Goal: Information Seeking & Learning: Find specific fact

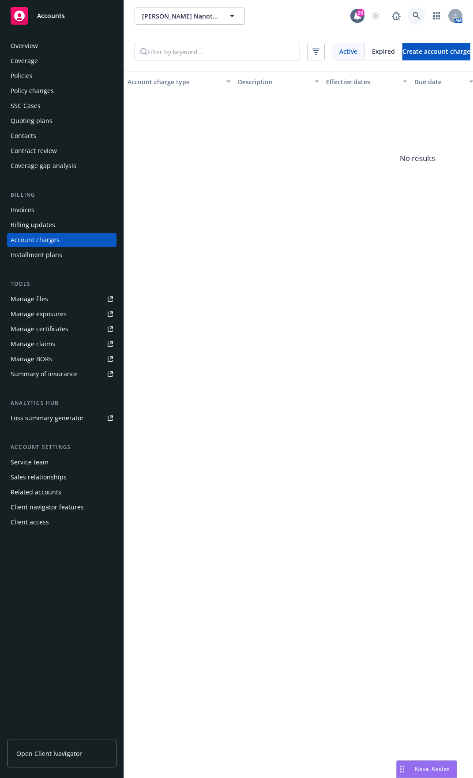
click at [416, 18] on icon at bounding box center [416, 16] width 8 height 8
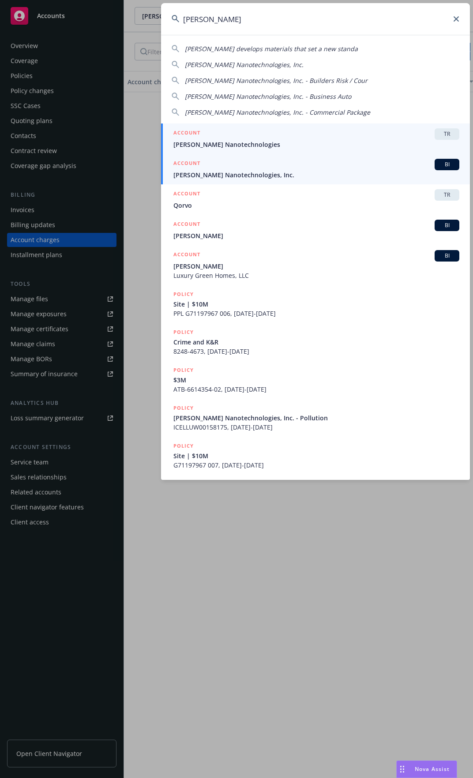
type input "[PERSON_NAME]"
click at [214, 175] on span "[PERSON_NAME] Nanotechnologies, Inc." at bounding box center [316, 174] width 286 height 9
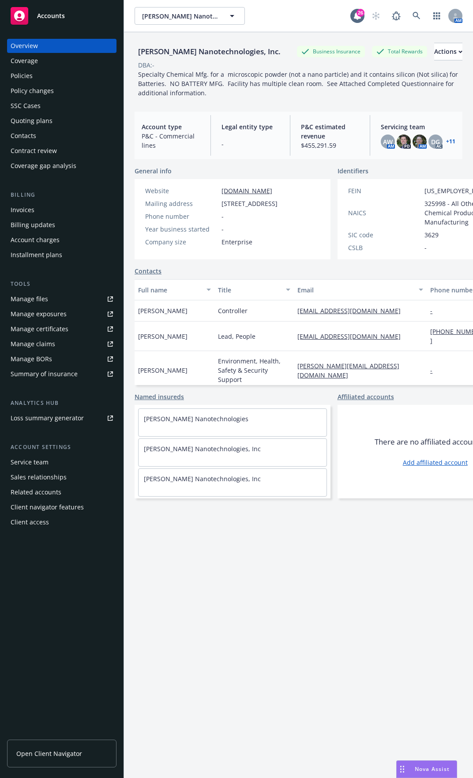
click at [29, 72] on div "Policies" at bounding box center [22, 76] width 22 height 14
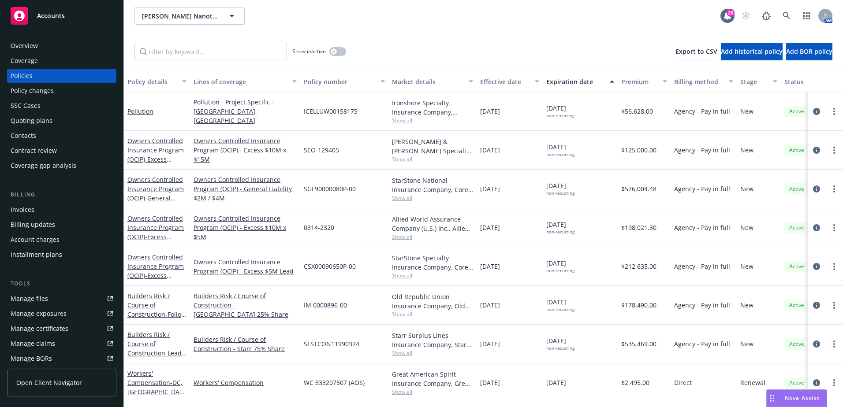
drag, startPoint x: 577, startPoint y: 350, endPoint x: 540, endPoint y: 343, distance: 38.2
click at [472, 343] on div "Builders Risk / Course of Construction - Lead 75% Share - Moses Lake Builders R…" at bounding box center [549, 344] width 851 height 39
drag, startPoint x: 540, startPoint y: 343, endPoint x: 577, endPoint y: 368, distance: 45.1
click at [472, 368] on div "[DATE]" at bounding box center [580, 383] width 75 height 39
drag, startPoint x: 580, startPoint y: 354, endPoint x: 544, endPoint y: 340, distance: 38.2
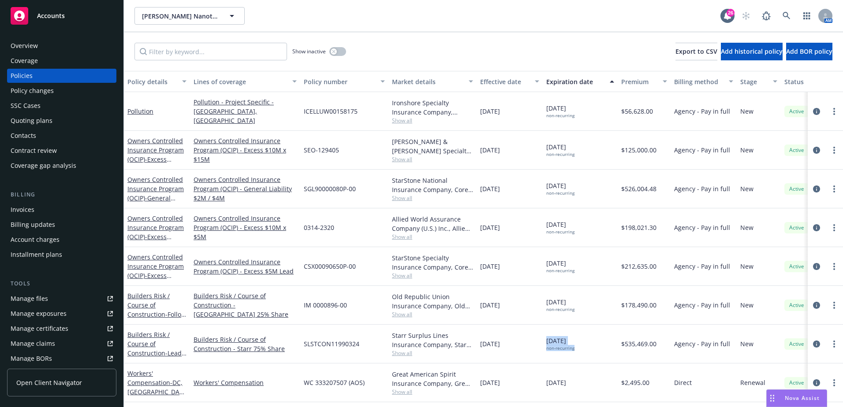
click at [472, 340] on div "[DATE] non-recurring" at bounding box center [580, 344] width 75 height 39
drag, startPoint x: 544, startPoint y: 340, endPoint x: 549, endPoint y: 342, distance: 4.7
click at [472, 340] on div "[DATE] non-recurring" at bounding box center [580, 344] width 75 height 39
click at [472, 354] on div "[DATE] non-recurring" at bounding box center [580, 344] width 75 height 39
drag, startPoint x: 583, startPoint y: 352, endPoint x: 546, endPoint y: 339, distance: 39.2
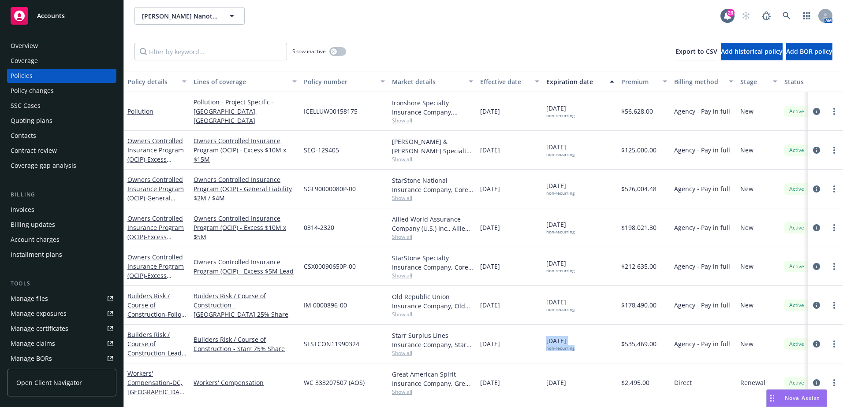
click at [472, 339] on div "[DATE] non-recurring" at bounding box center [580, 344] width 75 height 39
click at [472, 339] on span "[DATE] non-recurring" at bounding box center [560, 343] width 28 height 15
drag, startPoint x: 582, startPoint y: 348, endPoint x: 548, endPoint y: 342, distance: 35.0
click at [472, 342] on div "[DATE] non-recurring" at bounding box center [580, 344] width 75 height 39
drag, startPoint x: 548, startPoint y: 342, endPoint x: 562, endPoint y: 347, distance: 15.2
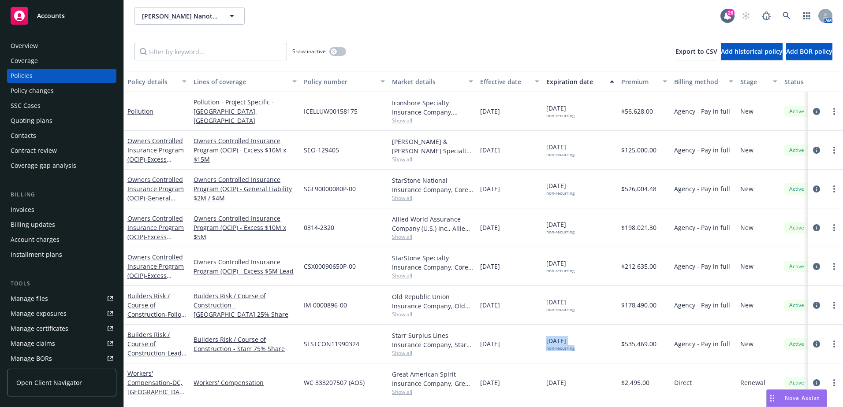
click at [472, 347] on div "non-recurring" at bounding box center [560, 349] width 28 height 6
drag, startPoint x: 579, startPoint y: 350, endPoint x: 547, endPoint y: 340, distance: 33.7
click at [472, 340] on div "[DATE] non-recurring" at bounding box center [580, 344] width 75 height 39
click at [472, 340] on span "[DATE] non-recurring" at bounding box center [560, 343] width 28 height 15
click at [472, 347] on div "non-recurring" at bounding box center [560, 349] width 28 height 6
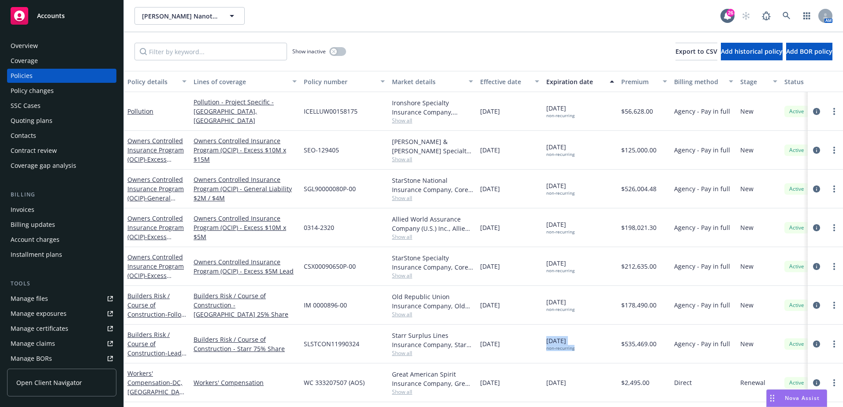
drag, startPoint x: 577, startPoint y: 349, endPoint x: 546, endPoint y: 341, distance: 32.0
click at [472, 341] on span "[DATE] non-recurring" at bounding box center [560, 343] width 28 height 15
click at [472, 346] on span "[DATE] non-recurring" at bounding box center [560, 343] width 28 height 15
drag, startPoint x: 568, startPoint y: 346, endPoint x: 574, endPoint y: 350, distance: 7.8
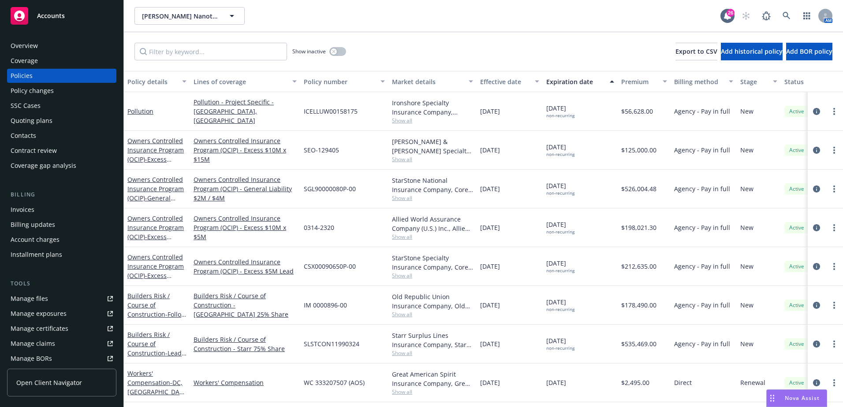
click at [472, 350] on div "non-recurring" at bounding box center [560, 349] width 28 height 6
drag, startPoint x: 564, startPoint y: 348, endPoint x: 542, endPoint y: 343, distance: 22.6
click at [472, 343] on div "Builders Risk / Course of Construction - Lead 75% Share - Moses Lake Builders R…" at bounding box center [549, 344] width 851 height 39
drag, startPoint x: 542, startPoint y: 343, endPoint x: 580, endPoint y: 354, distance: 39.8
click at [472, 354] on div "[DATE] non-recurring" at bounding box center [580, 344] width 75 height 39
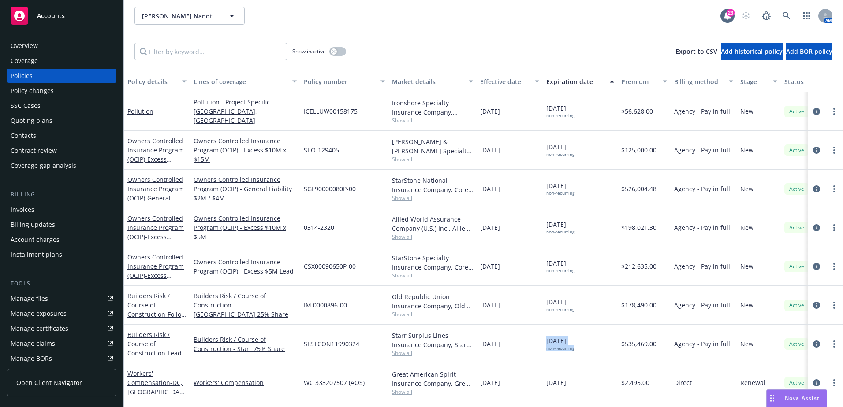
drag, startPoint x: 580, startPoint y: 353, endPoint x: 544, endPoint y: 343, distance: 36.6
click at [472, 343] on div "[DATE] non-recurring" at bounding box center [580, 344] width 75 height 39
drag, startPoint x: 544, startPoint y: 343, endPoint x: 581, endPoint y: 351, distance: 37.1
click at [472, 351] on div "[DATE] non-recurring" at bounding box center [580, 344] width 75 height 39
drag, startPoint x: 580, startPoint y: 351, endPoint x: 542, endPoint y: 330, distance: 43.4
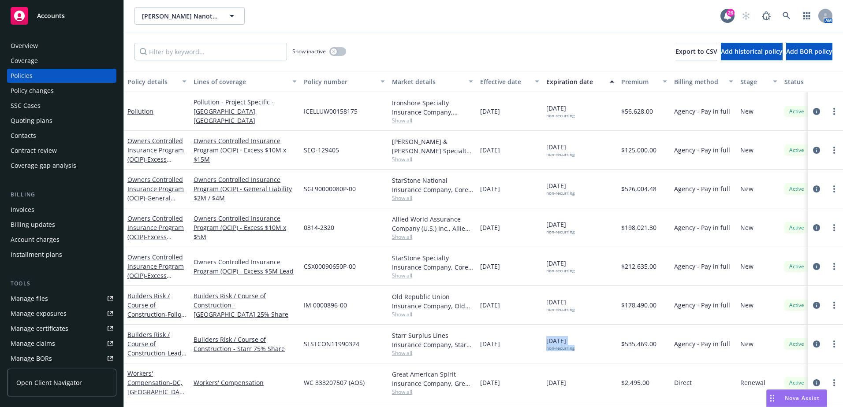
click at [472, 330] on div "Builders Risk / Course of Construction - Lead 75% Share - Moses Lake Builders R…" at bounding box center [549, 344] width 851 height 39
drag, startPoint x: 542, startPoint y: 330, endPoint x: 580, endPoint y: 345, distance: 40.6
click at [472, 345] on div "[DATE] non-recurring" at bounding box center [580, 344] width 75 height 39
drag, startPoint x: 581, startPoint y: 350, endPoint x: 545, endPoint y: 341, distance: 36.4
click at [472, 341] on div "[DATE] non-recurring" at bounding box center [580, 344] width 75 height 39
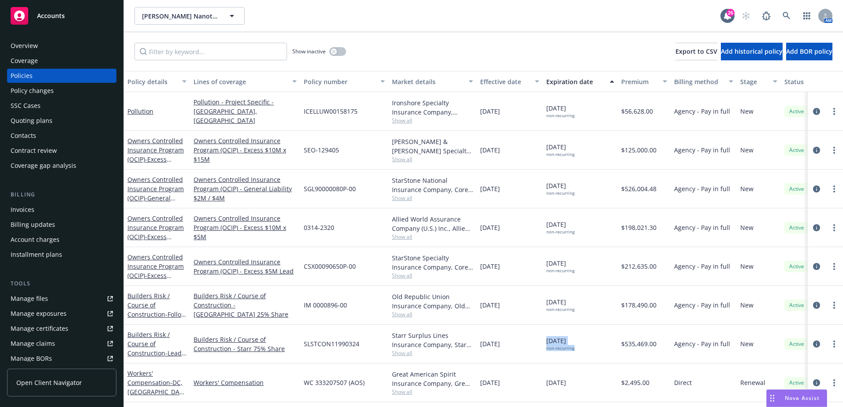
drag, startPoint x: 545, startPoint y: 341, endPoint x: 561, endPoint y: 347, distance: 17.0
click at [472, 346] on div "non-recurring" at bounding box center [560, 349] width 28 height 6
click at [472, 354] on div "[DATE] non-recurring" at bounding box center [580, 344] width 75 height 39
click at [472, 350] on div "non-recurring" at bounding box center [560, 349] width 28 height 6
click at [472, 352] on div "[DATE] non-recurring" at bounding box center [580, 344] width 75 height 39
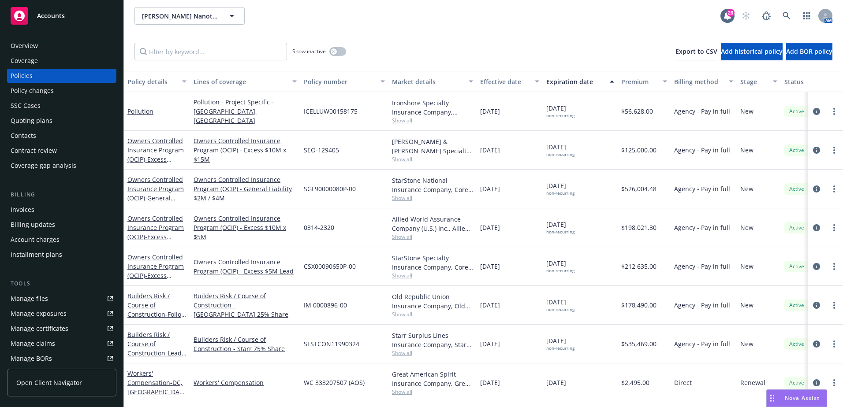
drag, startPoint x: 577, startPoint y: 351, endPoint x: 540, endPoint y: 341, distance: 38.0
click at [472, 341] on div "Builders Risk / Course of Construction - Lead 75% Share - Moses Lake Builders R…" at bounding box center [549, 344] width 851 height 39
drag, startPoint x: 540, startPoint y: 341, endPoint x: 568, endPoint y: 353, distance: 30.2
click at [472, 353] on div "[DATE] non-recurring" at bounding box center [580, 344] width 75 height 39
click at [472, 354] on div "[DATE] non-recurring" at bounding box center [580, 344] width 75 height 39
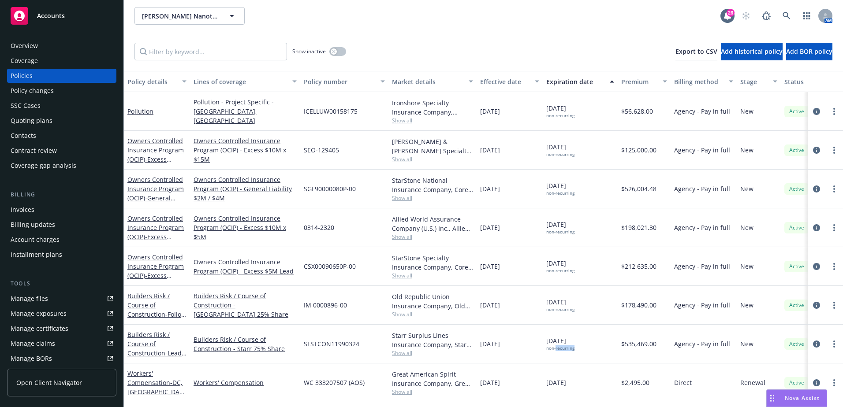
click at [472, 354] on div "[DATE] non-recurring" at bounding box center [580, 344] width 75 height 39
drag, startPoint x: 563, startPoint y: 354, endPoint x: 563, endPoint y: 347, distance: 6.2
click at [472, 347] on div "non-recurring" at bounding box center [560, 349] width 28 height 6
click at [472, 351] on div "non-recurring" at bounding box center [560, 349] width 28 height 6
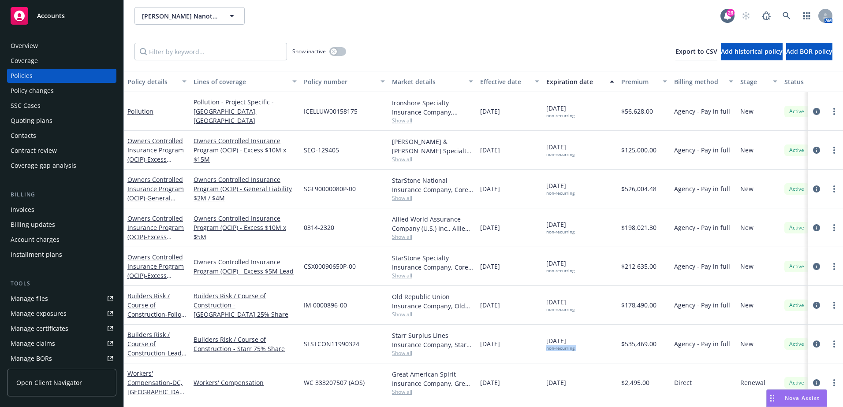
click at [472, 351] on div "non-recurring" at bounding box center [560, 349] width 28 height 6
drag, startPoint x: 561, startPoint y: 351, endPoint x: 595, endPoint y: 351, distance: 34.4
click at [472, 351] on div "[DATE] non-recurring" at bounding box center [580, 344] width 75 height 39
click at [472, 353] on div "[DATE] non-recurring" at bounding box center [580, 344] width 75 height 39
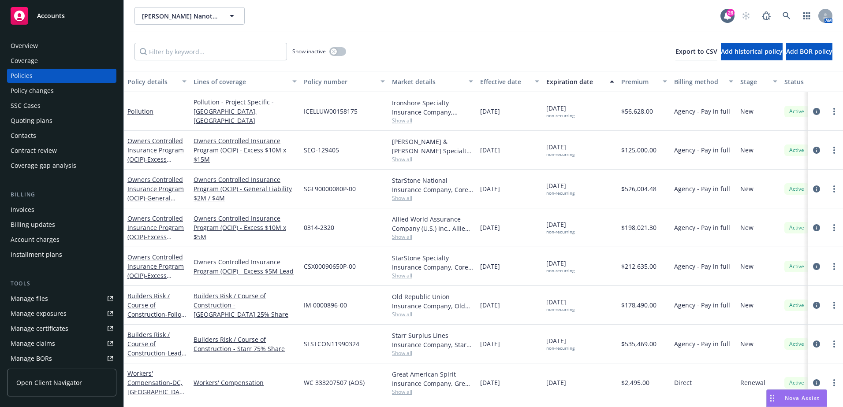
click at [472, 346] on div "[DATE] non-recurring" at bounding box center [580, 344] width 75 height 39
click at [472, 352] on div "[DATE] non-recurring" at bounding box center [580, 344] width 75 height 39
drag, startPoint x: 577, startPoint y: 350, endPoint x: 545, endPoint y: 339, distance: 33.5
click at [472, 339] on div "[DATE] non-recurring" at bounding box center [580, 344] width 75 height 39
drag, startPoint x: 545, startPoint y: 339, endPoint x: 563, endPoint y: 346, distance: 19.4
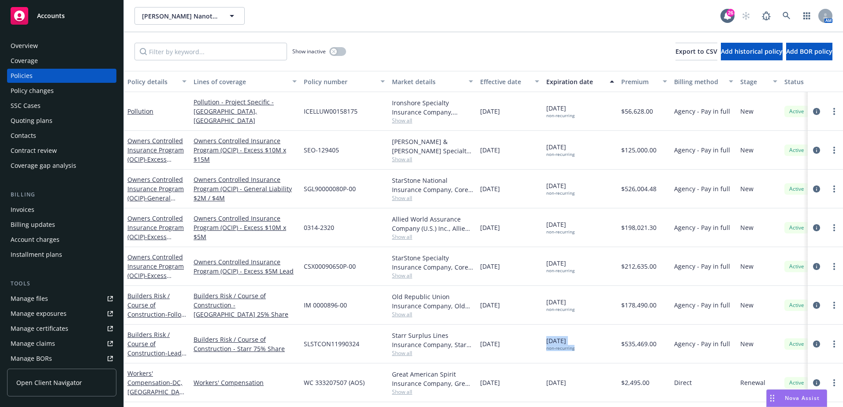
click at [472, 339] on div "[DATE] non-recurring" at bounding box center [580, 344] width 75 height 39
click at [472, 347] on div "non-recurring" at bounding box center [560, 349] width 28 height 6
drag, startPoint x: 575, startPoint y: 347, endPoint x: 540, endPoint y: 340, distance: 36.0
click at [472, 340] on div "Builders Risk / Course of Construction - Lead 75% Share - Moses Lake Builders R…" at bounding box center [549, 344] width 851 height 39
drag, startPoint x: 540, startPoint y: 340, endPoint x: 586, endPoint y: 357, distance: 49.1
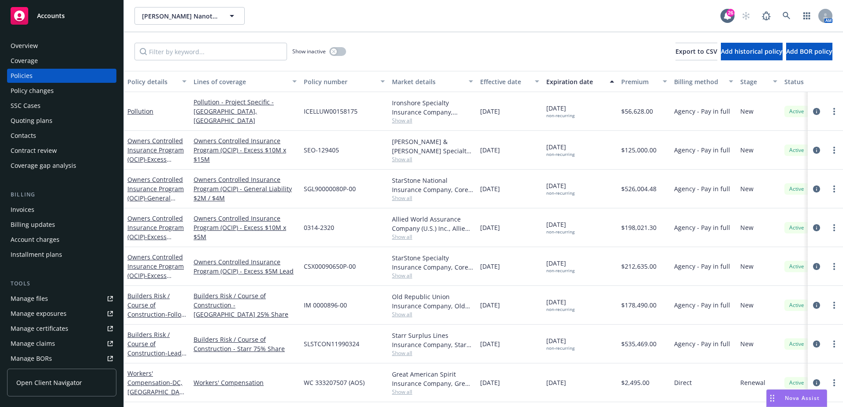
click at [472, 357] on div "[DATE] non-recurring" at bounding box center [580, 344] width 75 height 39
drag, startPoint x: 581, startPoint y: 353, endPoint x: 545, endPoint y: 331, distance: 41.6
click at [472, 331] on div "[DATE] non-recurring" at bounding box center [580, 344] width 75 height 39
drag, startPoint x: 545, startPoint y: 331, endPoint x: 545, endPoint y: 349, distance: 18.5
click at [472, 349] on div "[DATE] non-recurring" at bounding box center [580, 344] width 75 height 39
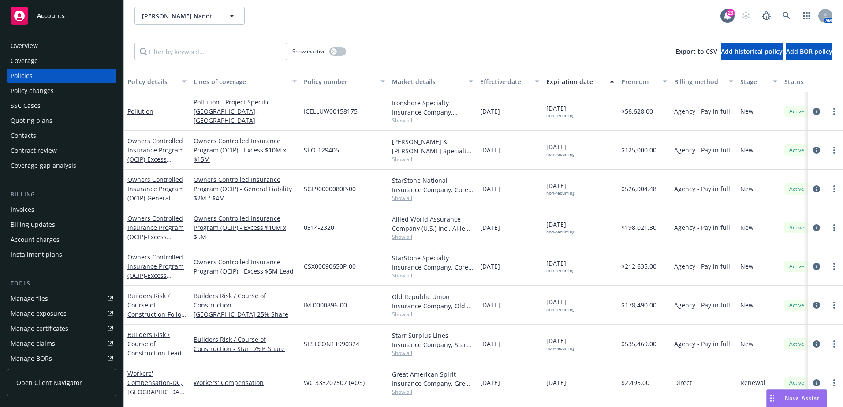
click at [472, 182] on span "[DATE] non-recurring" at bounding box center [560, 188] width 28 height 15
click at [472, 184] on span "[DATE] non-recurring" at bounding box center [560, 188] width 28 height 15
drag, startPoint x: 582, startPoint y: 183, endPoint x: 548, endPoint y: 185, distance: 34.4
click at [472, 185] on div "[DATE] non-recurring" at bounding box center [580, 189] width 75 height 39
click at [472, 185] on span "[DATE] non-recurring" at bounding box center [560, 188] width 28 height 15
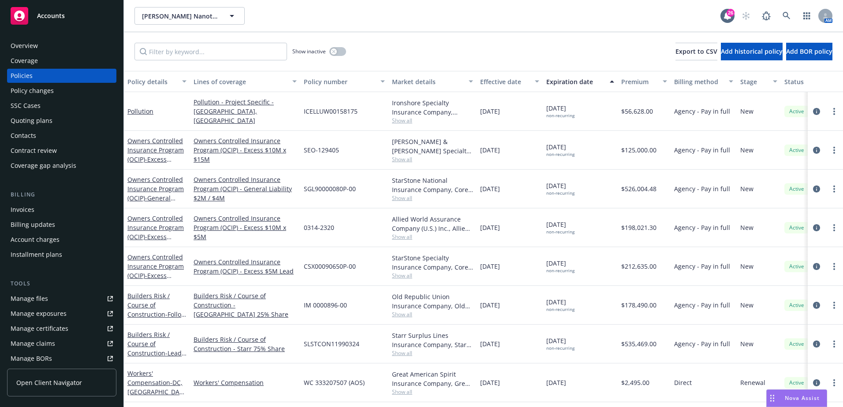
scroll to position [44, 0]
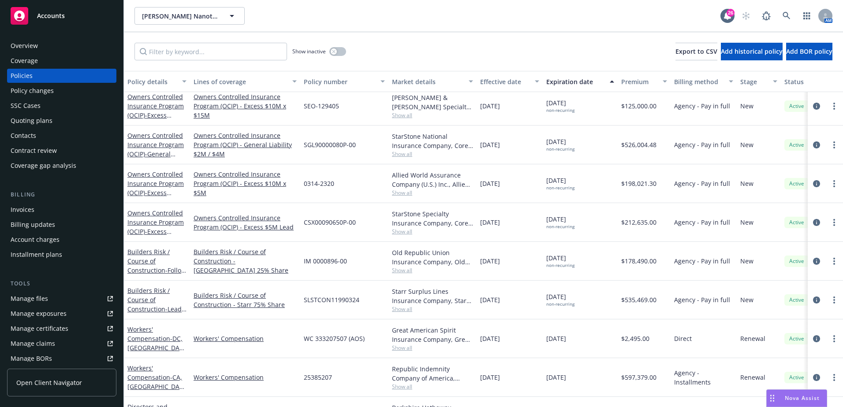
drag, startPoint x: 581, startPoint y: 261, endPoint x: 541, endPoint y: 251, distance: 41.3
click at [472, 251] on div "Builders Risk / Course of Construction - Follow 25% Share - Moses Lake Builders…" at bounding box center [549, 261] width 851 height 39
click at [472, 251] on div "[DATE] non-recurring" at bounding box center [580, 261] width 75 height 39
click at [472, 261] on span "[DATE] non-recurring" at bounding box center [560, 260] width 28 height 15
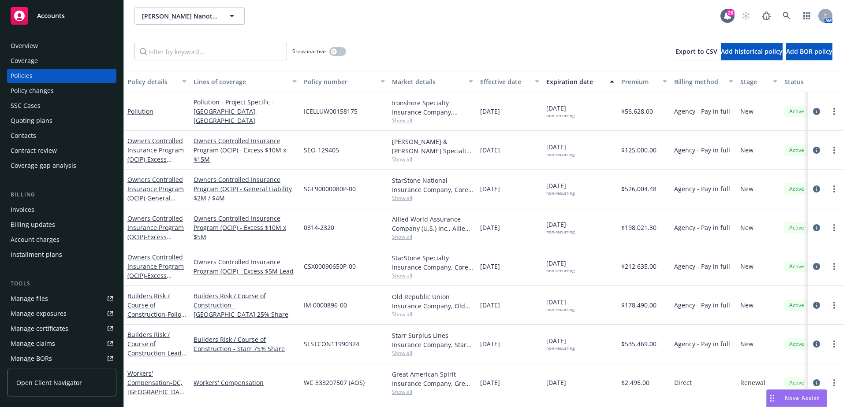
click at [472, 302] on div "[DATE] non-recurring" at bounding box center [580, 305] width 75 height 39
drag, startPoint x: 579, startPoint y: 302, endPoint x: 573, endPoint y: 304, distance: 7.0
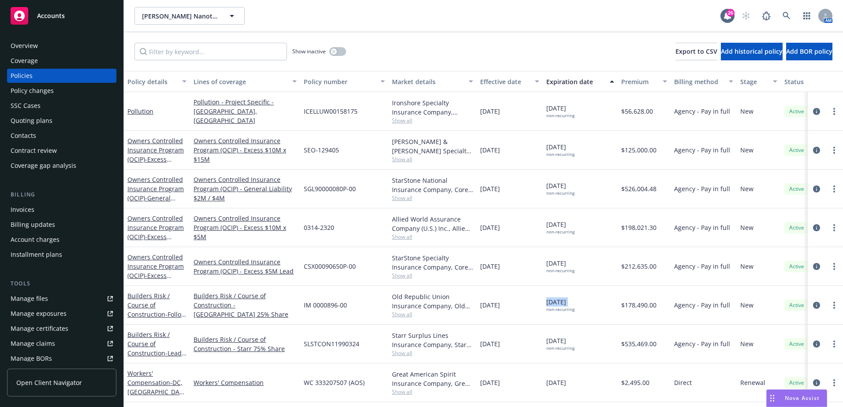
click at [472, 304] on span "[DATE] non-recurring" at bounding box center [560, 305] width 28 height 15
drag, startPoint x: 573, startPoint y: 304, endPoint x: 586, endPoint y: 308, distance: 14.4
click at [472, 308] on div "[DATE] non-recurring" at bounding box center [580, 305] width 75 height 39
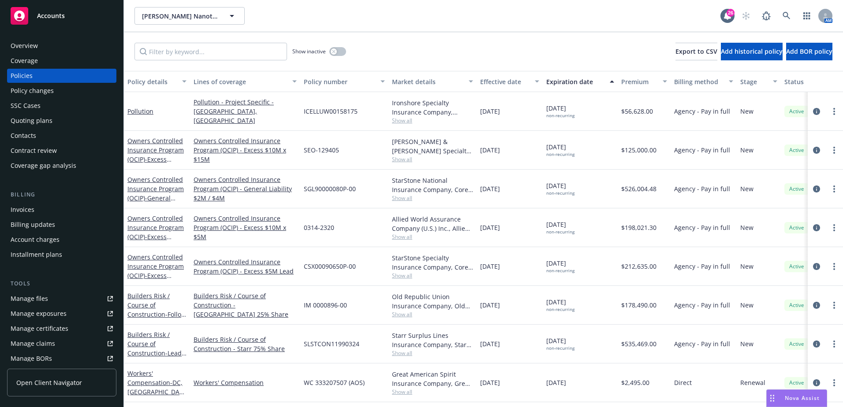
click at [472, 301] on span "[DATE] non-recurring" at bounding box center [560, 305] width 28 height 15
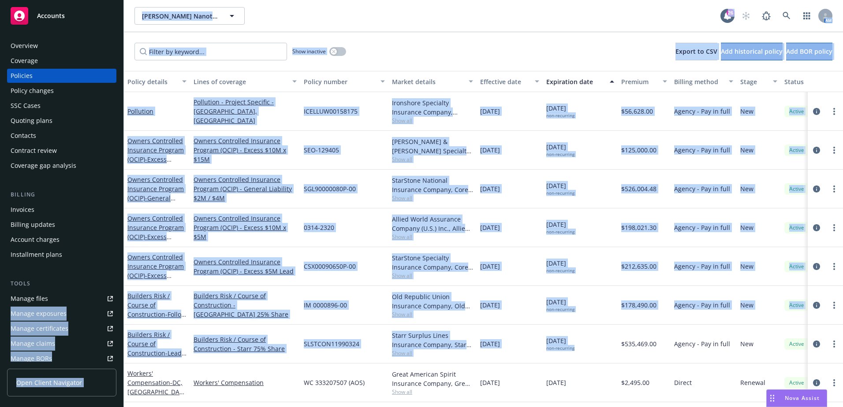
drag, startPoint x: 579, startPoint y: 348, endPoint x: 123, endPoint y: 296, distance: 458.9
click at [123, 296] on div "Accounts Overview Coverage Policies Policy changes SSC Cases Quoting plans Cont…" at bounding box center [421, 203] width 843 height 407
click at [472, 320] on div "[DATE] non-recurring" at bounding box center [580, 305] width 75 height 39
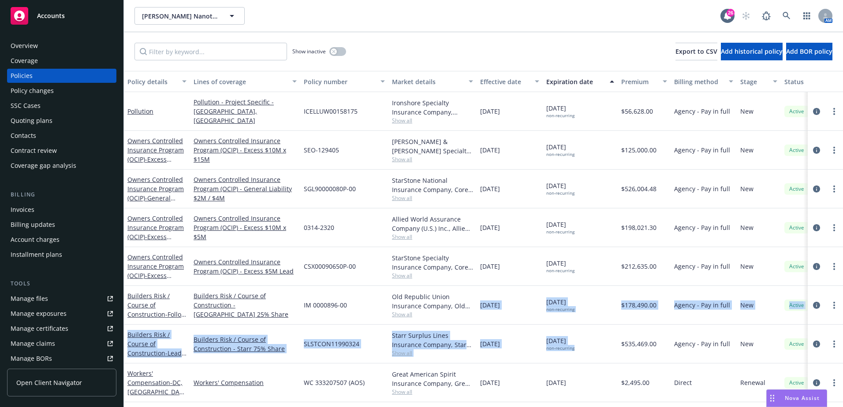
drag, startPoint x: 580, startPoint y: 348, endPoint x: 480, endPoint y: 309, distance: 107.3
drag, startPoint x: 480, startPoint y: 309, endPoint x: 495, endPoint y: 317, distance: 17.6
click at [472, 317] on div "[DATE]" at bounding box center [510, 305] width 66 height 39
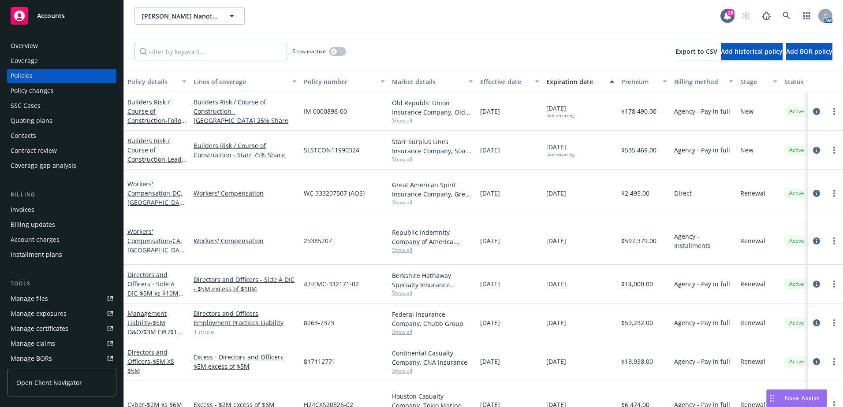
scroll to position [220, 0]
